Goal: Task Accomplishment & Management: Complete application form

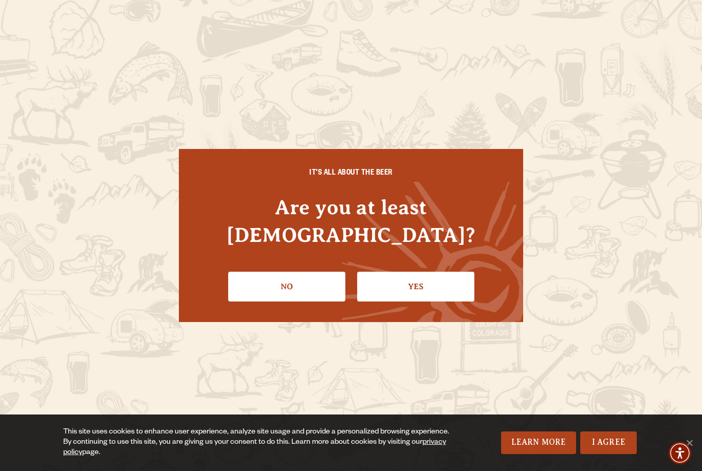
click at [409, 272] on link "Yes" at bounding box center [415, 287] width 117 height 30
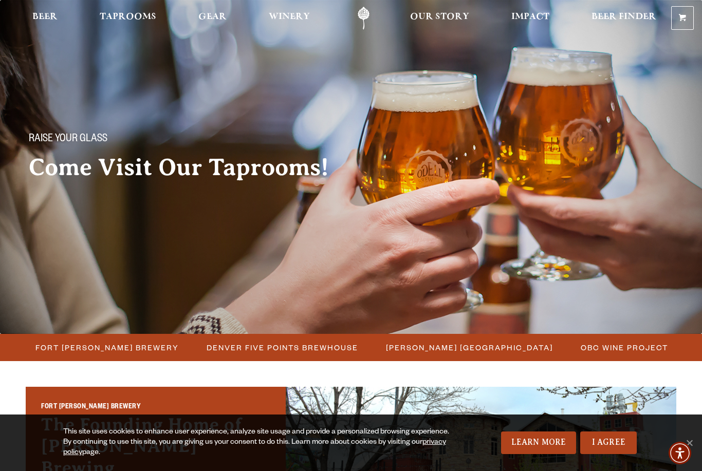
click at [131, 17] on span "Taprooms" at bounding box center [128, 17] width 57 height 8
click at [126, 15] on span "Taprooms" at bounding box center [128, 17] width 57 height 8
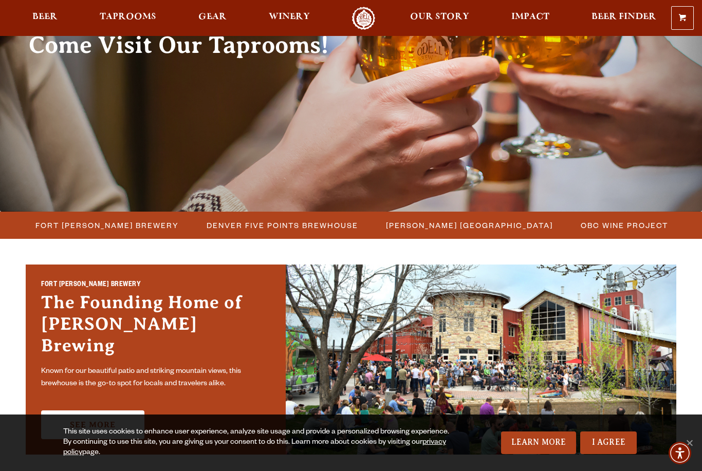
scroll to position [125, 0]
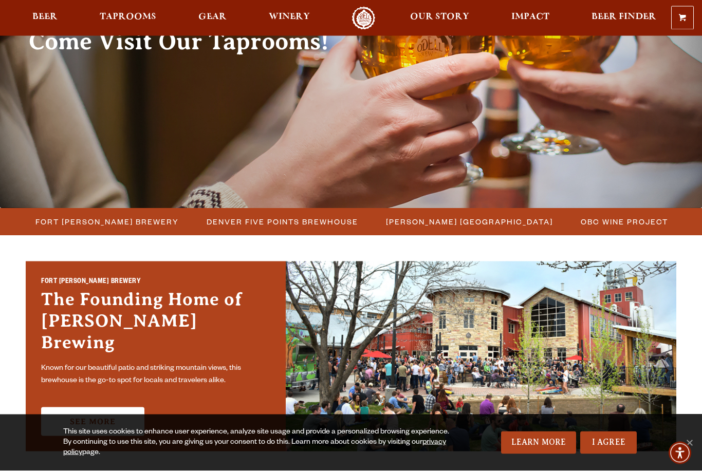
click at [436, 225] on span "[PERSON_NAME] [GEOGRAPHIC_DATA]" at bounding box center [469, 222] width 167 height 15
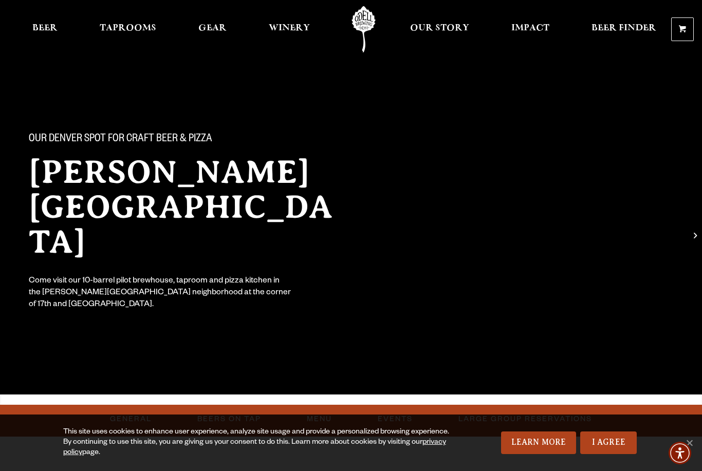
click at [607, 444] on link "I Agree" at bounding box center [608, 443] width 57 height 23
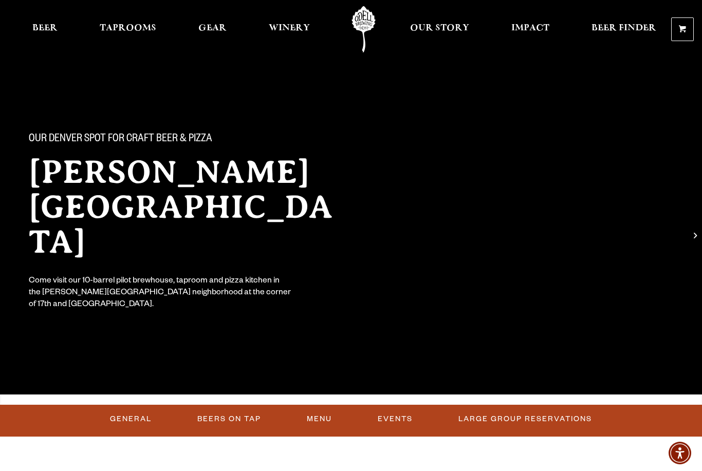
click at [440, 29] on span "Our Story" at bounding box center [439, 28] width 59 height 8
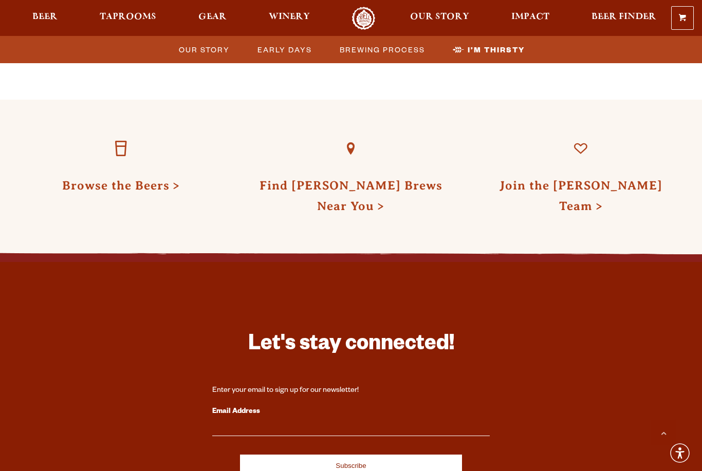
scroll to position [3194, 0]
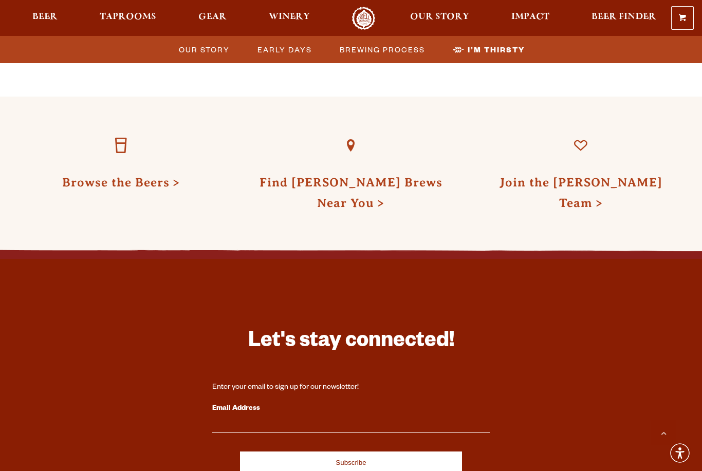
click at [583, 176] on link "Join the [PERSON_NAME] Team" at bounding box center [581, 193] width 163 height 34
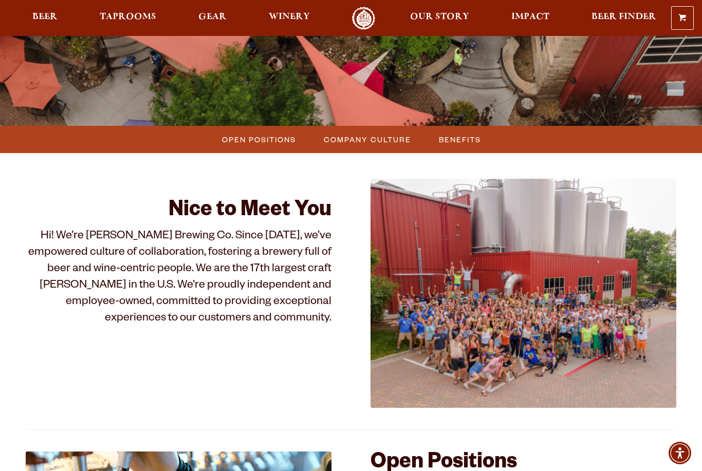
scroll to position [234, 0]
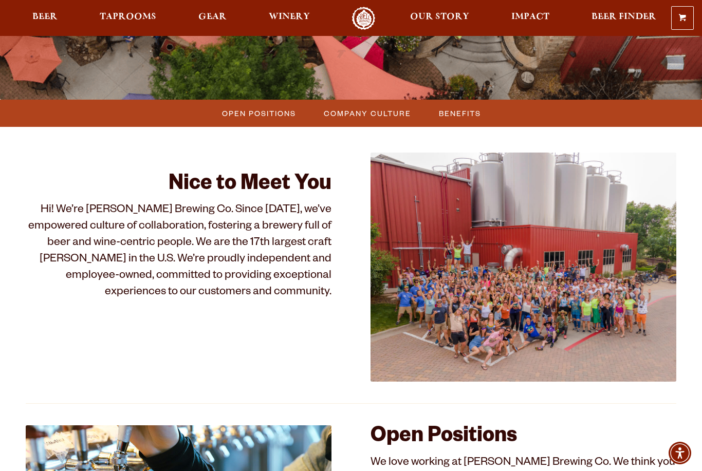
click at [272, 117] on span "Open Positions" at bounding box center [259, 113] width 74 height 15
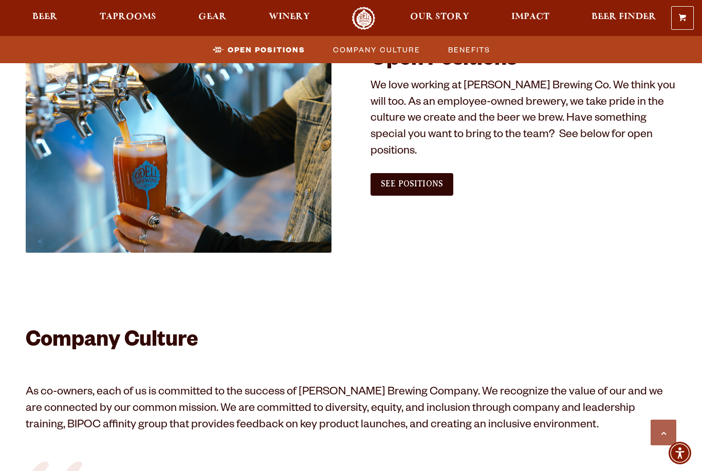
scroll to position [612, 0]
click at [420, 179] on span "See Positions" at bounding box center [412, 183] width 62 height 9
